Goal: Book appointment/travel/reservation

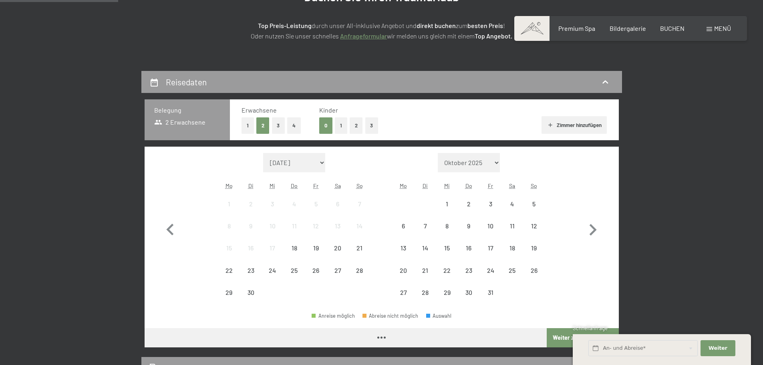
scroll to position [120, 0]
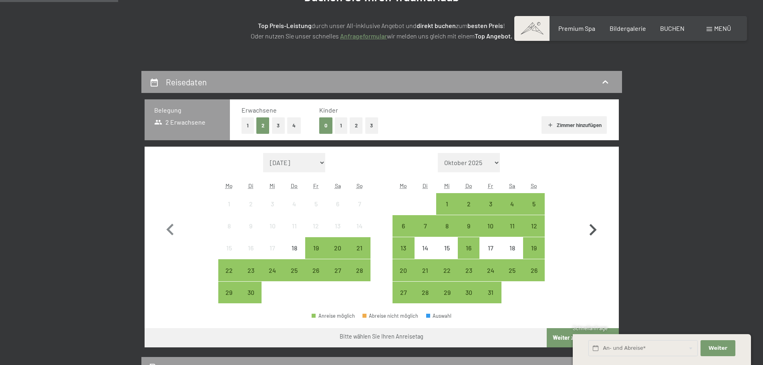
click at [594, 231] on icon "button" at bounding box center [593, 230] width 7 height 12
select select "[DATE]"
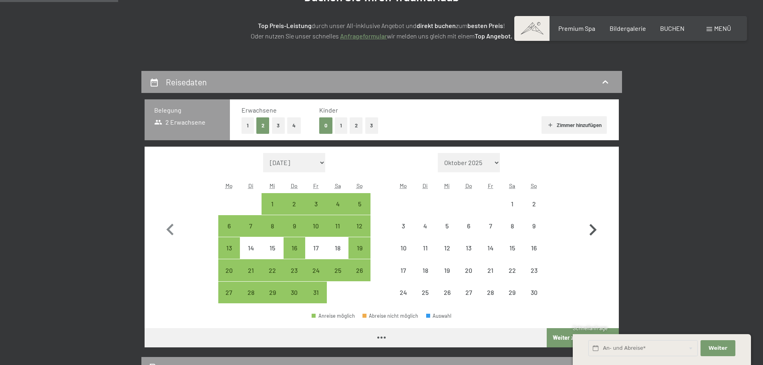
click at [594, 231] on icon "button" at bounding box center [593, 230] width 7 height 12
select select "[DATE]"
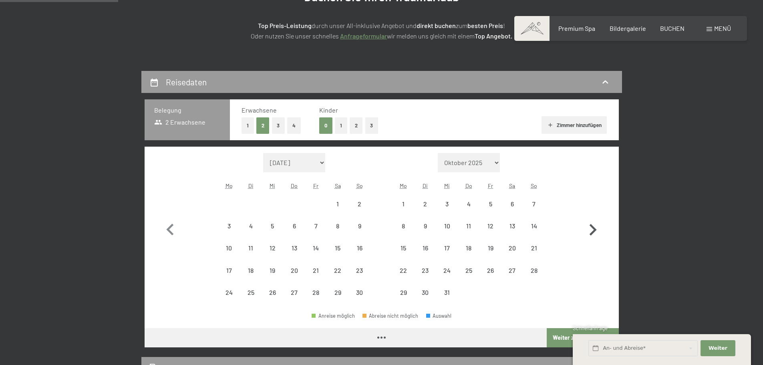
select select "[DATE]"
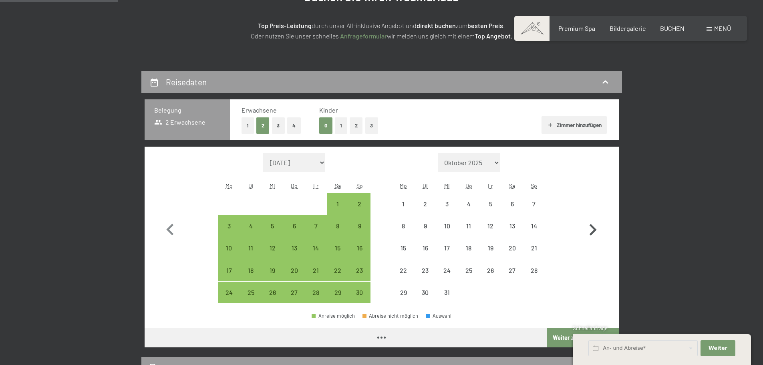
select select "[DATE]"
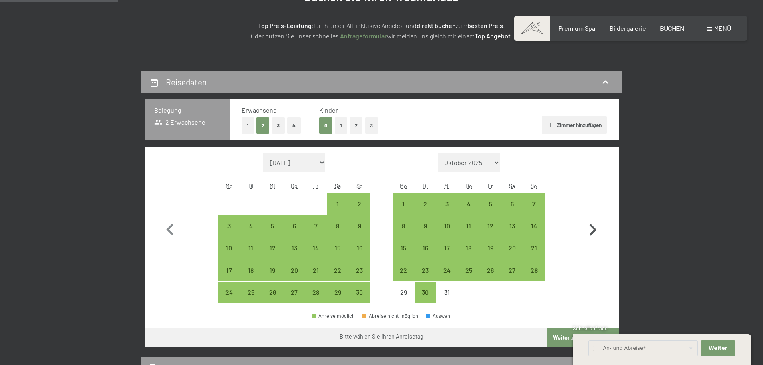
click at [594, 231] on icon "button" at bounding box center [593, 230] width 7 height 12
select select "[DATE]"
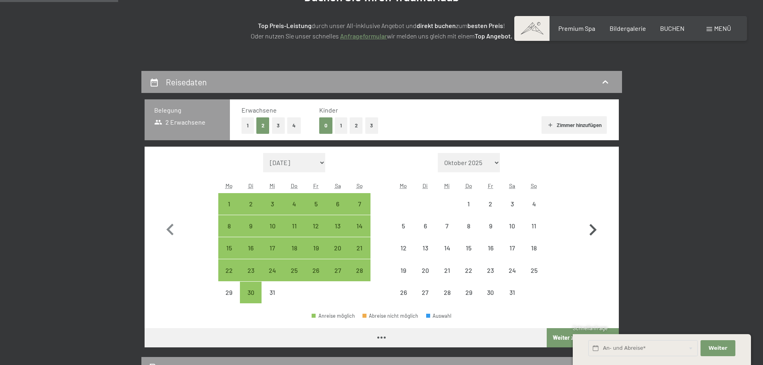
click at [594, 231] on icon "button" at bounding box center [593, 230] width 7 height 12
select select "[DATE]"
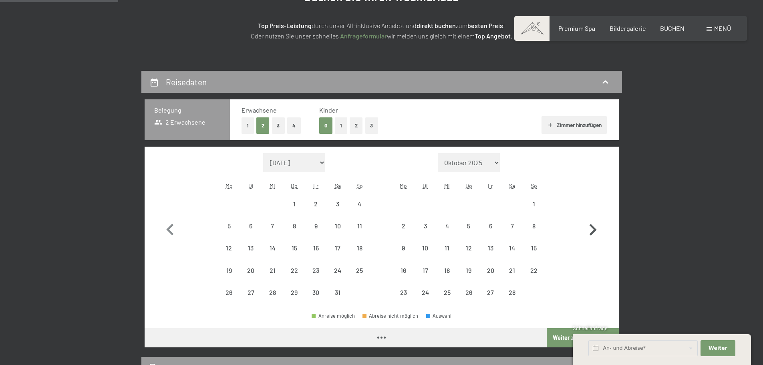
click at [594, 231] on icon "button" at bounding box center [593, 230] width 7 height 12
select select "[DATE]"
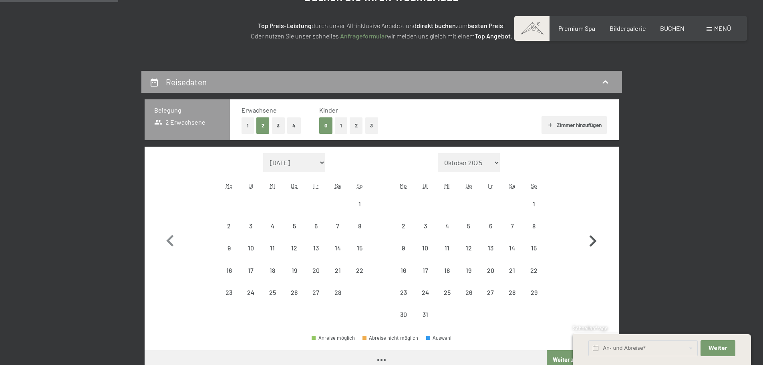
click at [594, 231] on icon "button" at bounding box center [592, 241] width 23 height 23
select select "[DATE]"
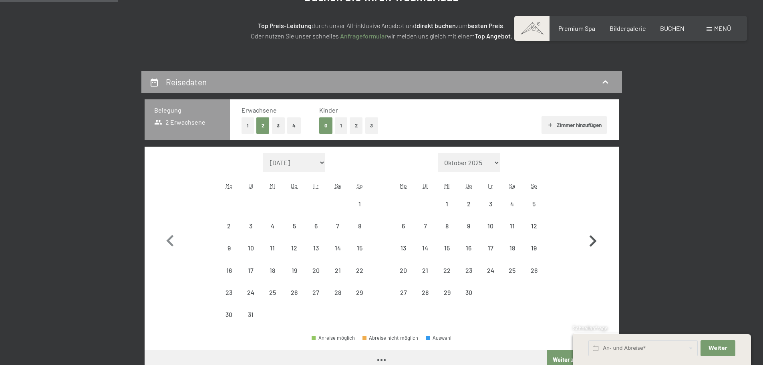
select select "[DATE]"
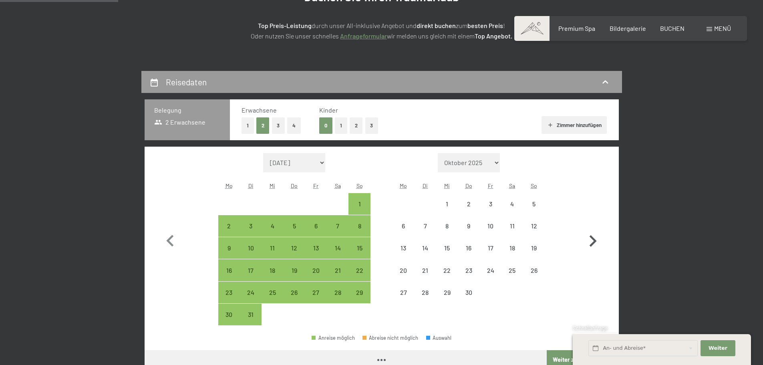
select select "[DATE]"
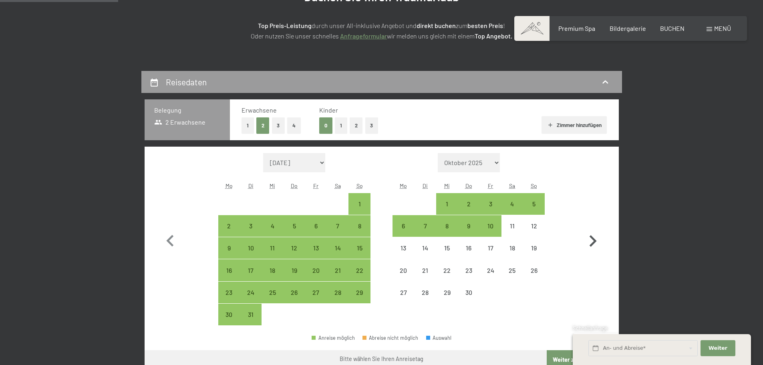
click at [594, 237] on icon "button" at bounding box center [592, 241] width 23 height 23
select select "[DATE]"
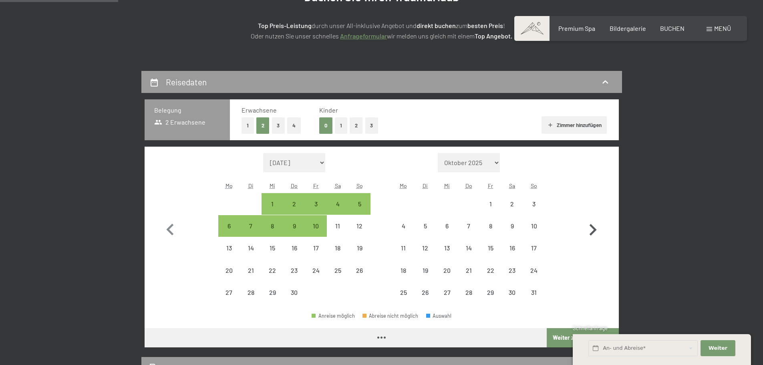
select select "[DATE]"
